Goal: Book appointment/travel/reservation

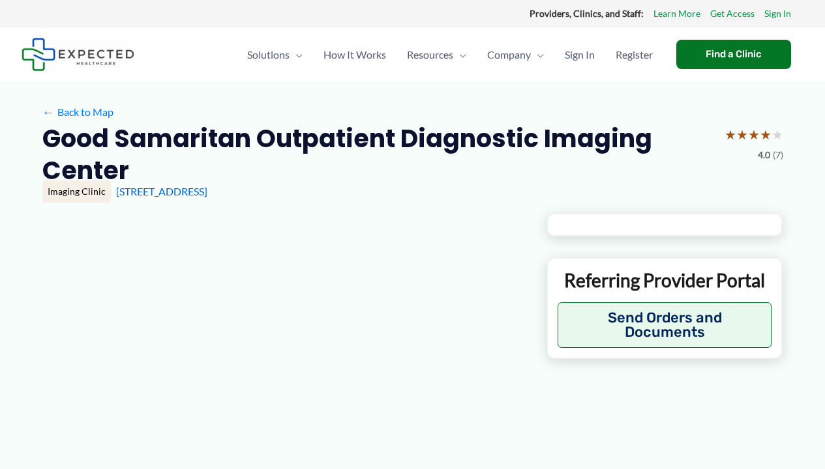
type input "**********"
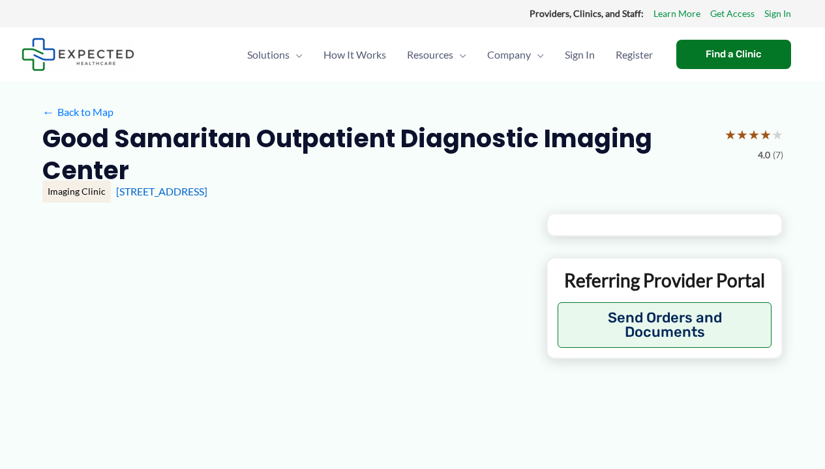
type input "**********"
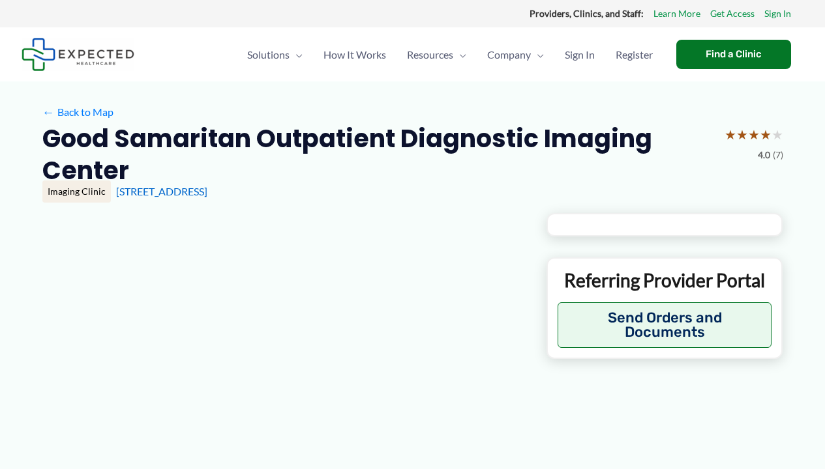
type input "**********"
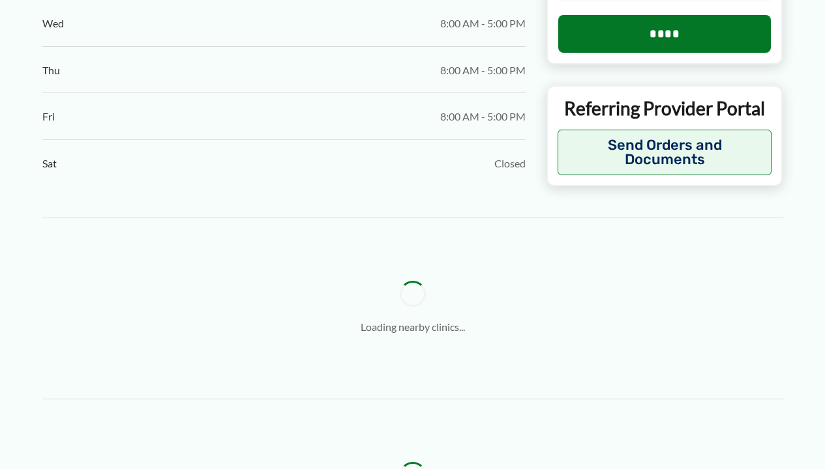
scroll to position [1408, 0]
